Goal: Book appointment/travel/reservation

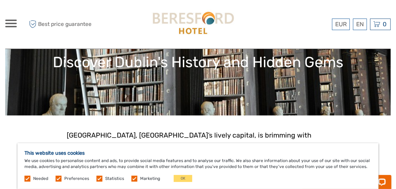
scroll to position [104, 0]
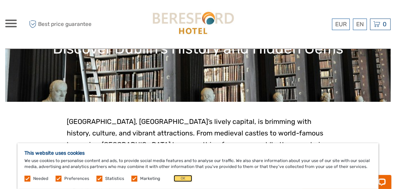
drag, startPoint x: 174, startPoint y: 180, endPoint x: 179, endPoint y: 170, distance: 11.7
click at [174, 179] on button "OK" at bounding box center [183, 178] width 19 height 7
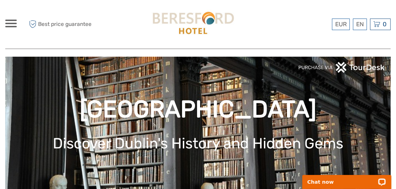
scroll to position [0, 0]
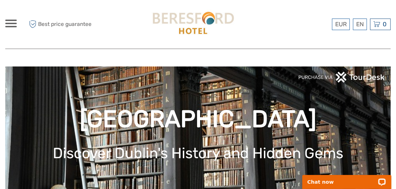
click at [8, 22] on div at bounding box center [11, 24] width 12 height 8
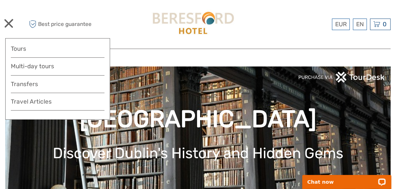
click at [198, 29] on img at bounding box center [193, 24] width 88 height 35
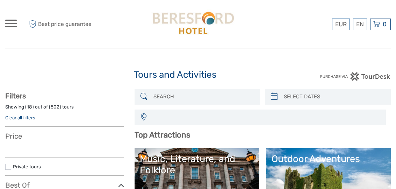
select select
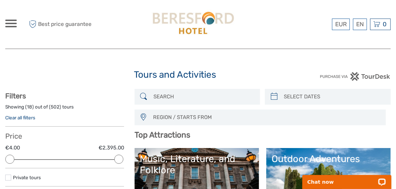
click at [184, 24] on img at bounding box center [193, 24] width 88 height 35
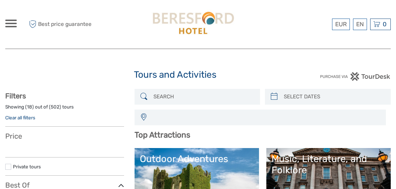
select select
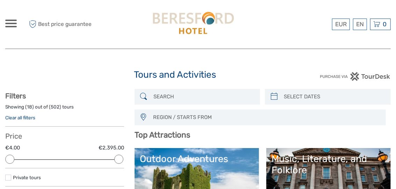
click at [6, 22] on div at bounding box center [11, 24] width 12 height 8
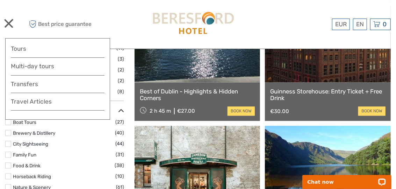
scroll to position [488, 0]
